Goal: Book appointment/travel/reservation

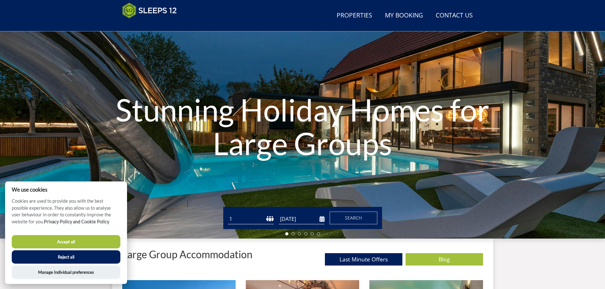
scroll to position [44, 0]
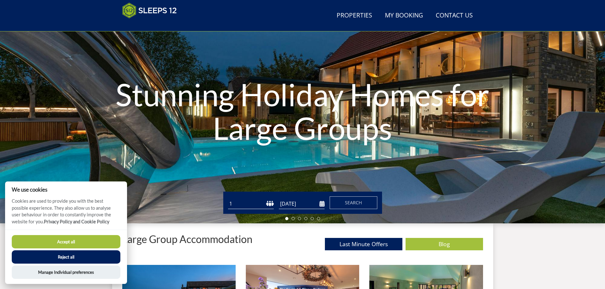
click at [266, 204] on select "1 2 3 4 5 6 7 8 9 10 11 12 13 14 15 16 17 18 19 20 21 22 23 24 25 26 27 28 29 3…" at bounding box center [251, 204] width 46 height 10
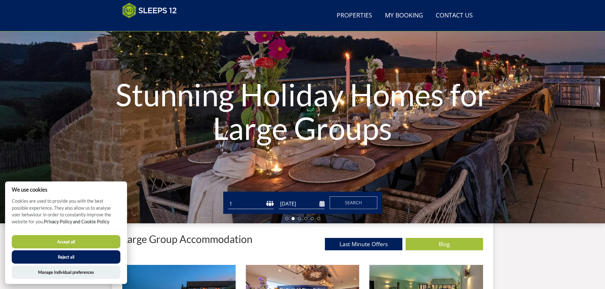
select select "14"
click at [228, 199] on select "1 2 3 4 5 6 7 8 9 10 11 12 13 14 15 16 17 18 19 20 21 22 23 24 25 26 27 28 29 3…" at bounding box center [251, 204] width 46 height 10
click at [287, 204] on input "[DATE]" at bounding box center [302, 204] width 46 height 10
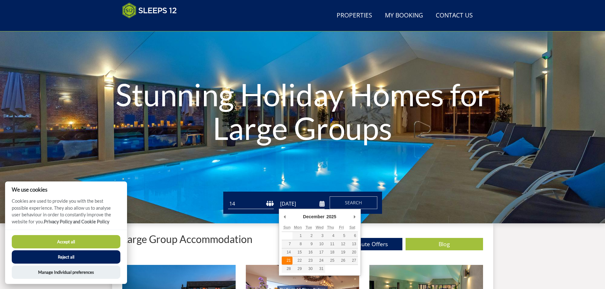
type input "[DATE]"
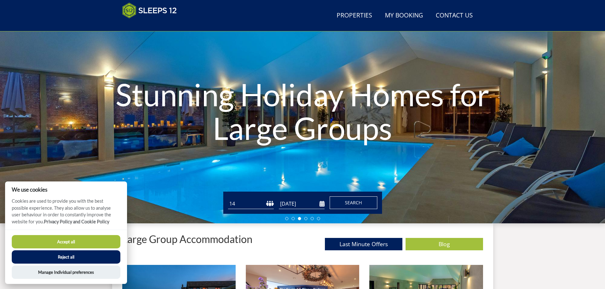
click at [350, 202] on span "Search" at bounding box center [353, 203] width 17 height 6
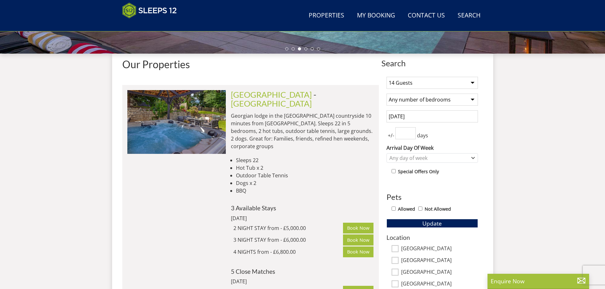
scroll to position [228, 0]
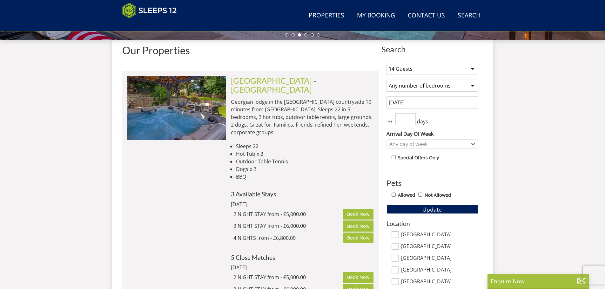
click at [395, 196] on input "Allowed" at bounding box center [393, 195] width 4 height 4
checkbox input "true"
click at [405, 120] on input "number" at bounding box center [405, 119] width 20 height 12
click at [410, 122] on input "0" at bounding box center [405, 119] width 20 height 12
type input "1"
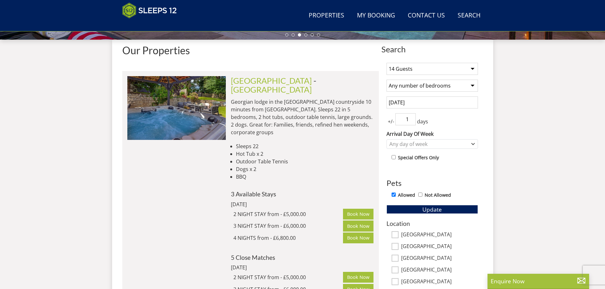
click at [411, 117] on input "1" at bounding box center [405, 119] width 20 height 12
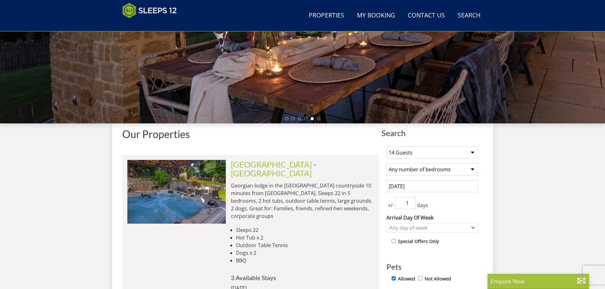
scroll to position [133, 0]
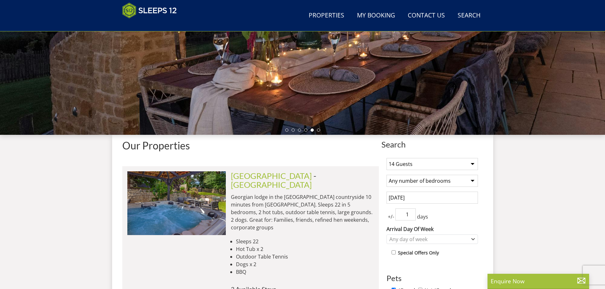
click at [436, 181] on select "Any number of bedrooms 4 Bedrooms 5 Bedrooms 6 Bedrooms 7 Bedrooms 8 Bedrooms 9…" at bounding box center [431, 181] width 91 height 12
click at [386, 175] on select "Any number of bedrooms 4 Bedrooms 5 Bedrooms 6 Bedrooms 7 Bedrooms 8 Bedrooms 9…" at bounding box center [431, 181] width 91 height 12
click at [422, 180] on select "Any number of bedrooms 4 Bedrooms 5 Bedrooms 6 Bedrooms 7 Bedrooms 8 Bedrooms 9…" at bounding box center [431, 181] width 91 height 12
select select "7"
click at [386, 175] on select "Any number of bedrooms 4 Bedrooms 5 Bedrooms 6 Bedrooms 7 Bedrooms 8 Bedrooms 9…" at bounding box center [431, 181] width 91 height 12
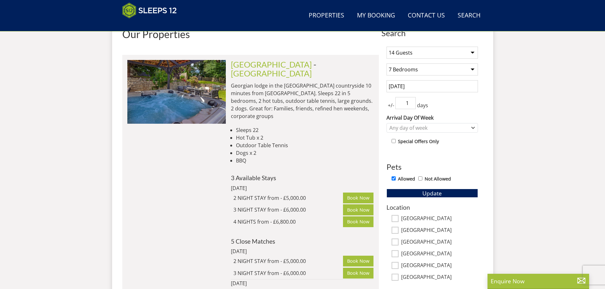
scroll to position [260, 0]
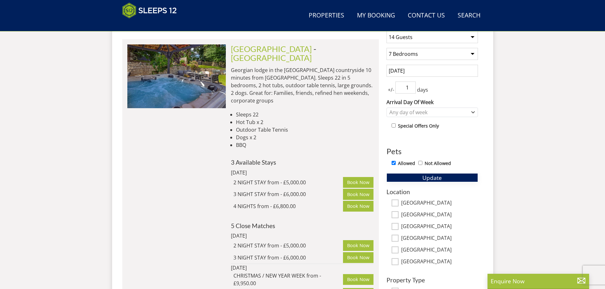
click at [440, 175] on span "Update" at bounding box center [431, 178] width 19 height 8
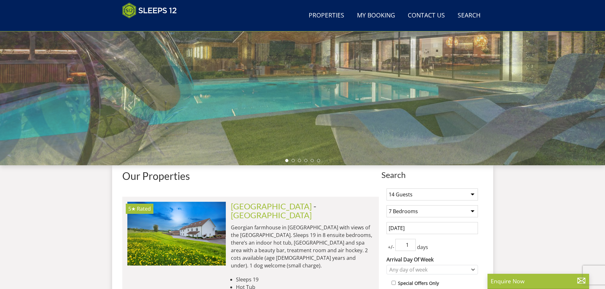
scroll to position [101, 0]
